Goal: Information Seeking & Learning: Learn about a topic

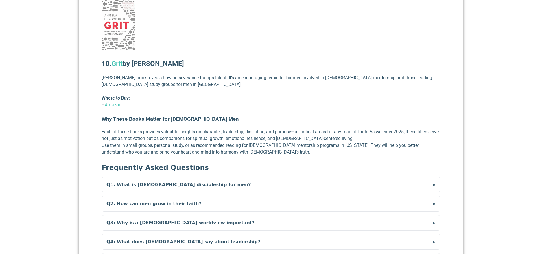
scroll to position [1611, 0]
click at [125, 177] on summary "Q1: What is [DEMOGRAPHIC_DATA] discipleship for men?" at bounding box center [271, 184] width 338 height 15
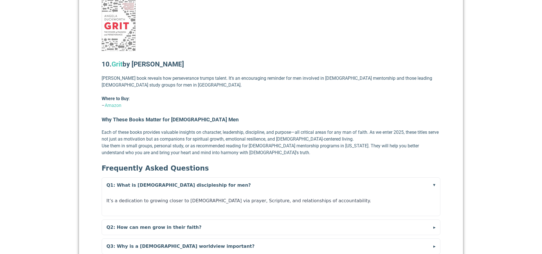
click at [125, 177] on summary "Q1: What is [DEMOGRAPHIC_DATA] discipleship for men?" at bounding box center [271, 184] width 338 height 15
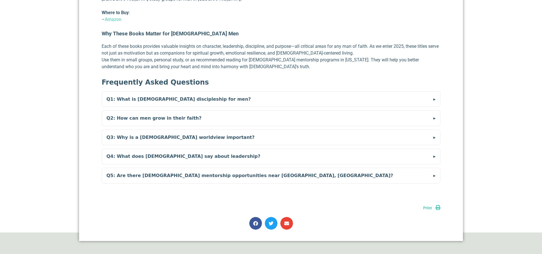
scroll to position [1707, 0]
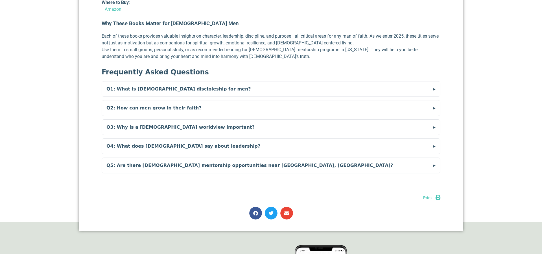
click at [123, 102] on summary "Q2: How can men grow in their faith?" at bounding box center [271, 107] width 338 height 15
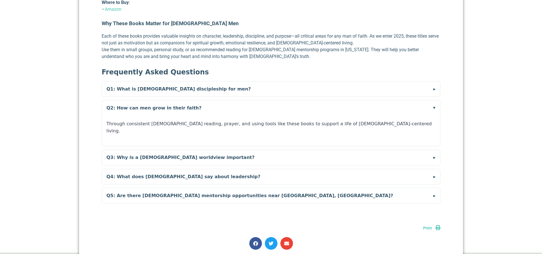
click at [123, 102] on summary "Q2: How can men grow in their faith?" at bounding box center [271, 107] width 338 height 15
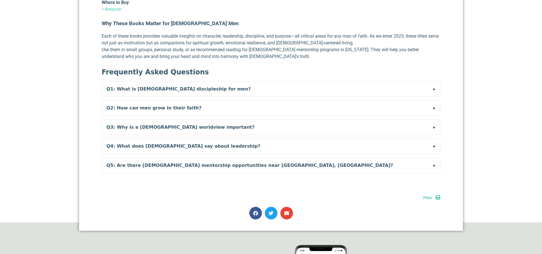
click at [125, 123] on summary "Q3: Why is a [DEMOGRAPHIC_DATA] worldview important?" at bounding box center [271, 127] width 338 height 15
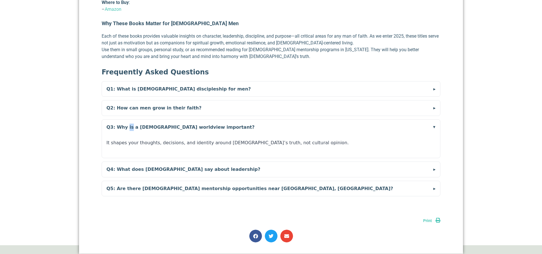
click at [125, 123] on summary "Q3: Why is a [DEMOGRAPHIC_DATA] worldview important?" at bounding box center [271, 127] width 338 height 15
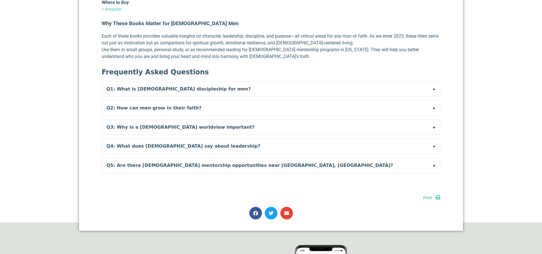
click at [127, 138] on summary "Q4: What does [DEMOGRAPHIC_DATA] say about leadership?" at bounding box center [271, 145] width 338 height 15
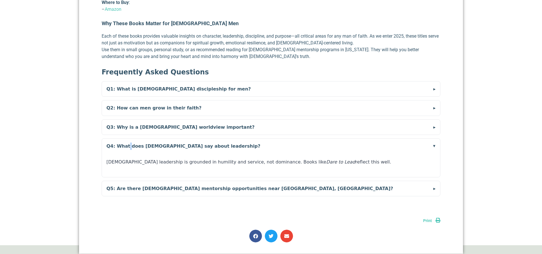
click at [127, 138] on summary "Q4: What does [DEMOGRAPHIC_DATA] say about leadership?" at bounding box center [271, 145] width 338 height 15
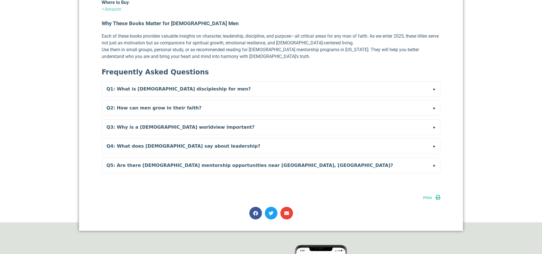
click at [124, 160] on summary "Q5: Are there [DEMOGRAPHIC_DATA] mentorship opportunities near [GEOGRAPHIC_DATA…" at bounding box center [271, 165] width 338 height 15
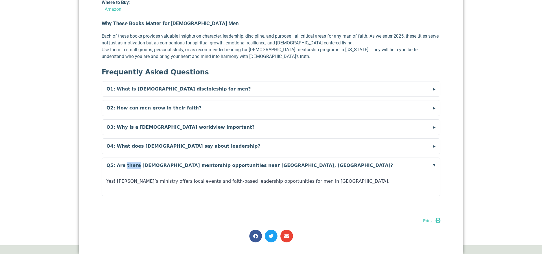
click at [124, 160] on summary "Q5: Are there [DEMOGRAPHIC_DATA] mentorship opportunities near [GEOGRAPHIC_DATA…" at bounding box center [271, 165] width 338 height 15
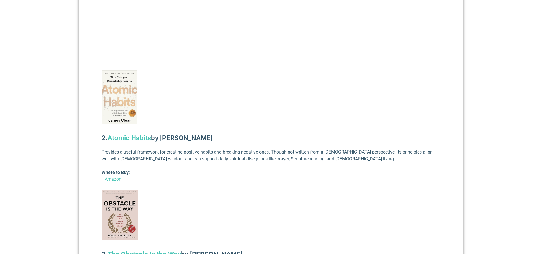
scroll to position [615, 0]
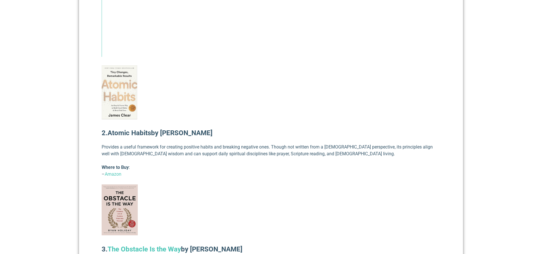
click at [123, 129] on link "Atomic Habits" at bounding box center [130, 133] width 44 height 8
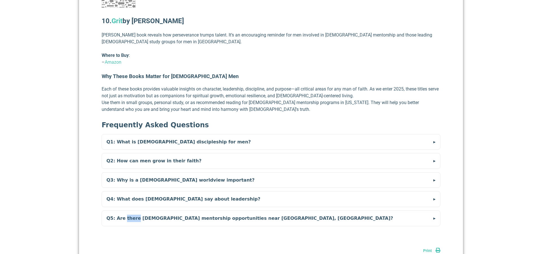
scroll to position [1674, 0]
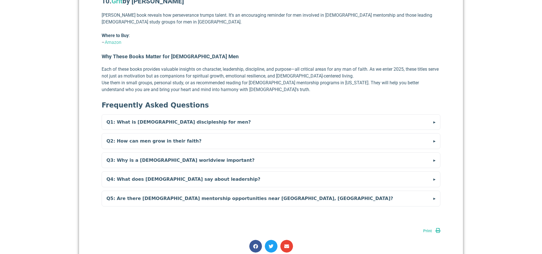
click at [149, 116] on summary "Q1: What is [DEMOGRAPHIC_DATA] discipleship for men?" at bounding box center [271, 121] width 338 height 15
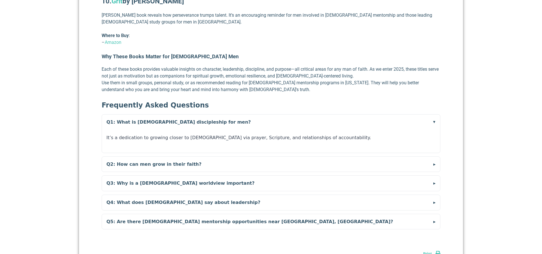
click at [149, 116] on summary "Q1: What is [DEMOGRAPHIC_DATA] discipleship for men?" at bounding box center [271, 121] width 338 height 15
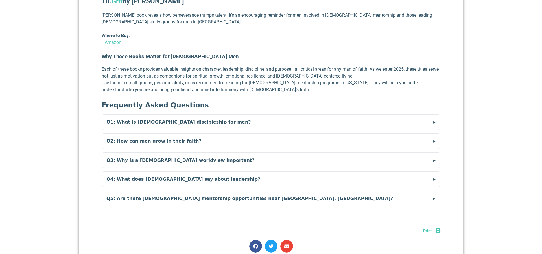
click at [146, 133] on summary "Q2: How can men grow in their faith?" at bounding box center [271, 140] width 338 height 15
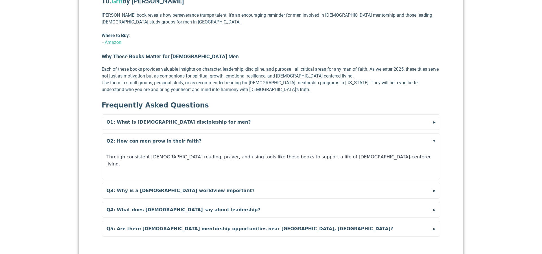
click at [146, 133] on summary "Q2: How can men grow in their faith?" at bounding box center [271, 140] width 338 height 15
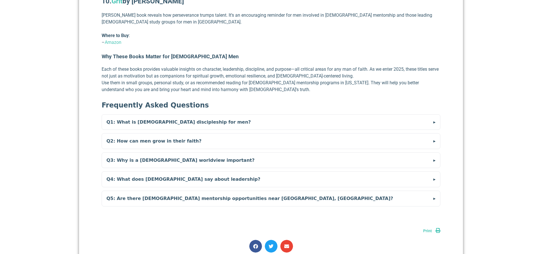
click at [146, 153] on summary "Q3: Why is a [DEMOGRAPHIC_DATA] worldview important?" at bounding box center [271, 160] width 338 height 15
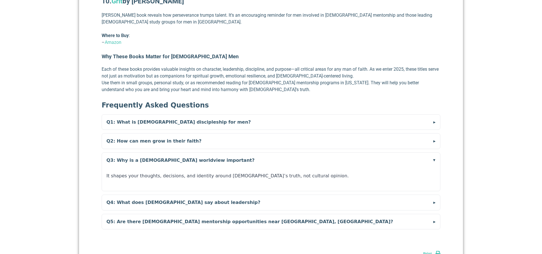
click at [146, 153] on summary "Q3: Why is a [DEMOGRAPHIC_DATA] worldview important?" at bounding box center [271, 160] width 338 height 15
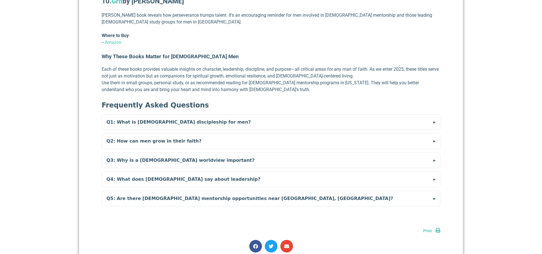
click at [146, 173] on summary "Q4: What does [DEMOGRAPHIC_DATA] say about leadership?" at bounding box center [271, 179] width 338 height 15
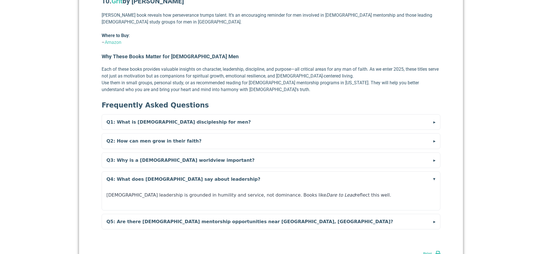
click at [146, 173] on summary "Q4: What does [DEMOGRAPHIC_DATA] say about leadership?" at bounding box center [271, 179] width 338 height 15
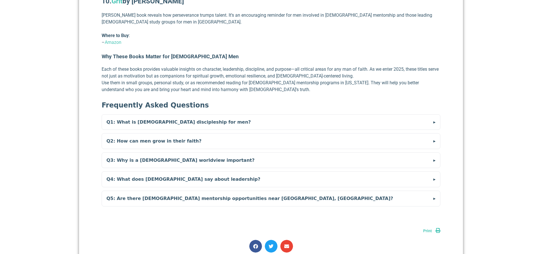
click at [143, 191] on summary "Q5: Are there [DEMOGRAPHIC_DATA] mentorship opportunities near [GEOGRAPHIC_DATA…" at bounding box center [271, 198] width 338 height 15
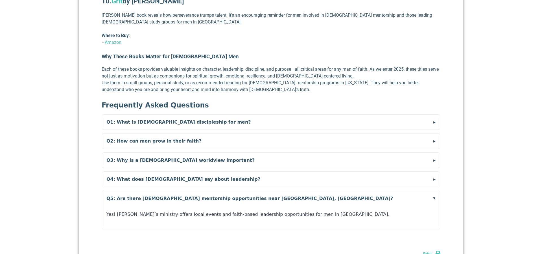
click at [143, 191] on summary "Q5: Are there [DEMOGRAPHIC_DATA] mentorship opportunities near [GEOGRAPHIC_DATA…" at bounding box center [271, 198] width 338 height 15
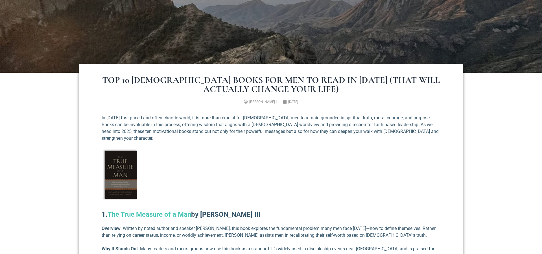
scroll to position [179, 0]
